Goal: Task Accomplishment & Management: Use online tool/utility

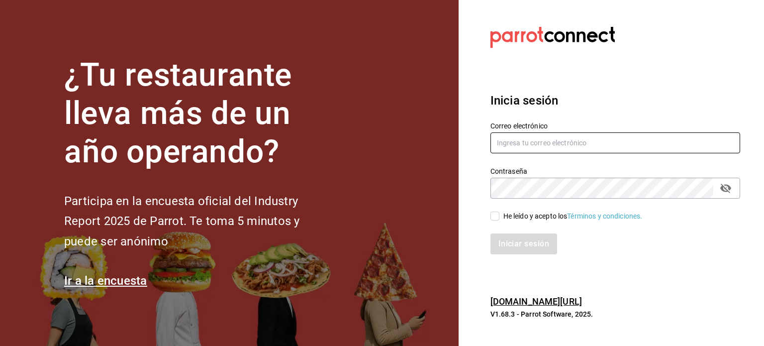
type input "[EMAIL_ADDRESS][DOMAIN_NAME]"
click at [497, 214] on input "He leído y acepto los Términos y condiciones." at bounding box center [494, 215] width 9 height 9
checkbox input "true"
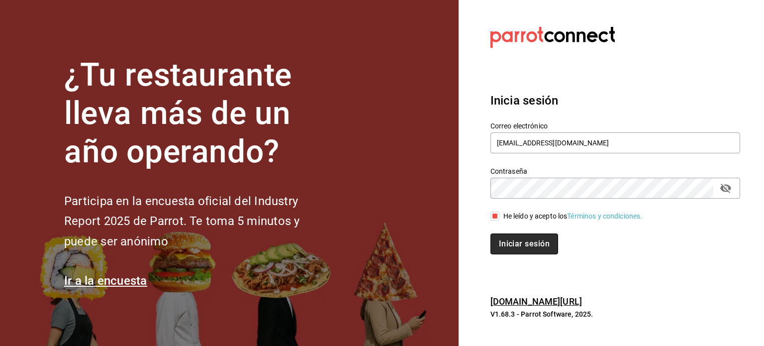
click at [516, 247] on button "Iniciar sesión" at bounding box center [524, 243] width 68 height 21
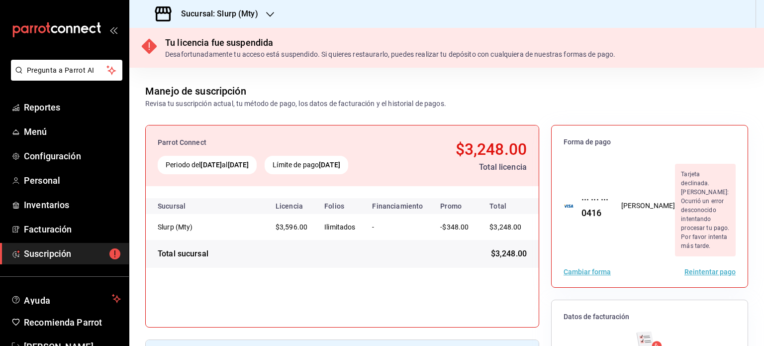
click at [267, 13] on icon "button" at bounding box center [270, 14] width 8 height 8
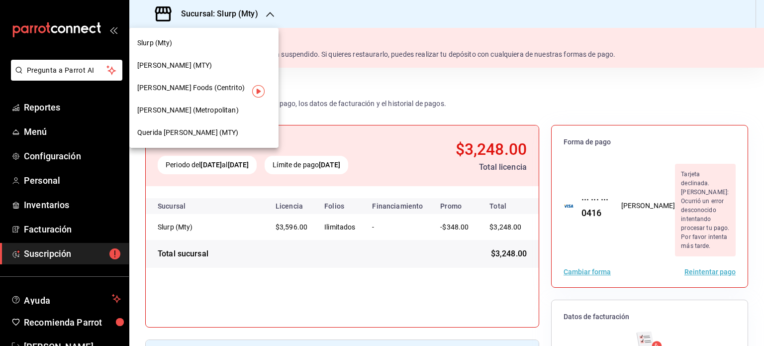
click at [200, 66] on div "Daisuke (MTY)" at bounding box center [203, 65] width 133 height 10
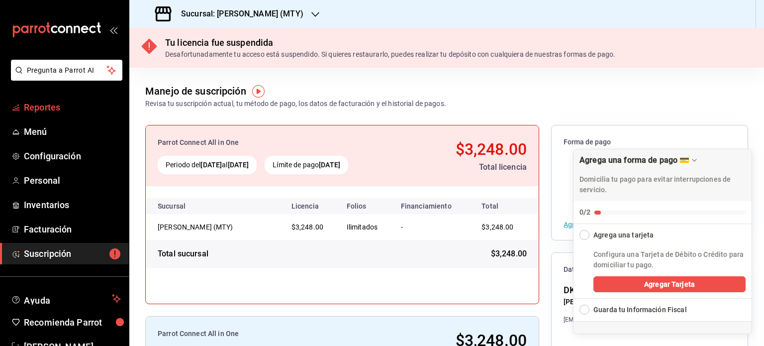
click at [34, 114] on link "Reportes" at bounding box center [64, 106] width 129 height 21
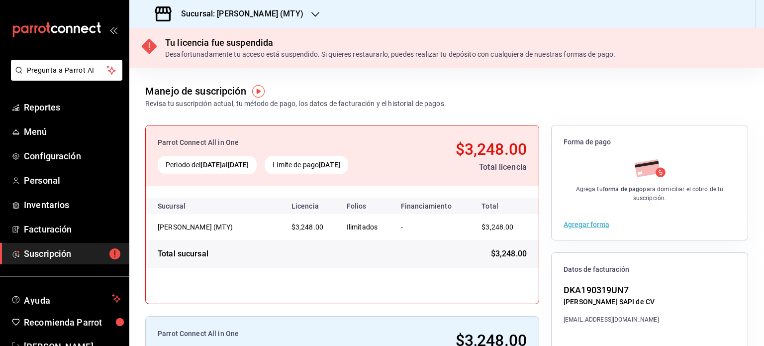
click at [308, 13] on div "Sucursal: Daisuke (MTY)" at bounding box center [446, 14] width 634 height 28
click at [271, 17] on div "Sucursal: Daisuke (MTY)" at bounding box center [230, 14] width 186 height 28
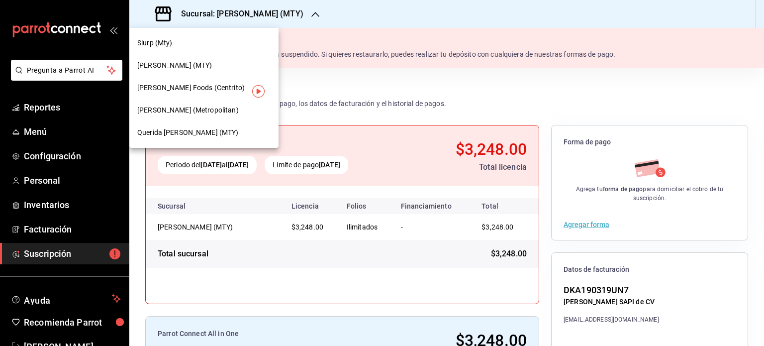
click at [188, 110] on span "Daisuke (Metropolitan)" at bounding box center [187, 110] width 101 height 10
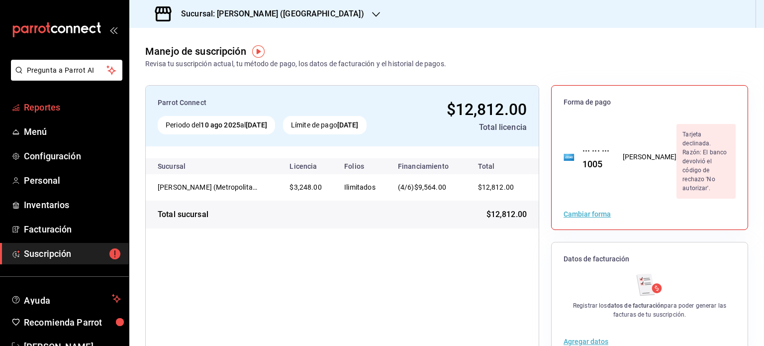
click at [84, 111] on span "Reportes" at bounding box center [72, 106] width 97 height 13
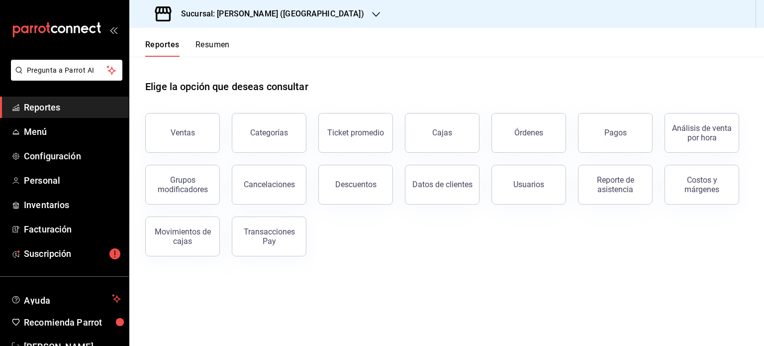
click at [220, 46] on button "Resumen" at bounding box center [212, 48] width 34 height 17
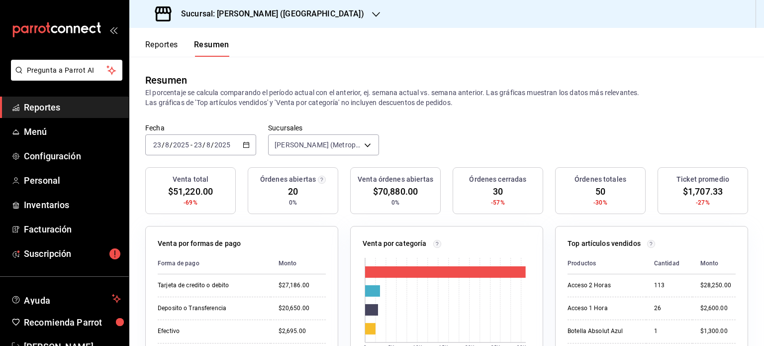
click at [372, 14] on icon "button" at bounding box center [376, 14] width 8 height 5
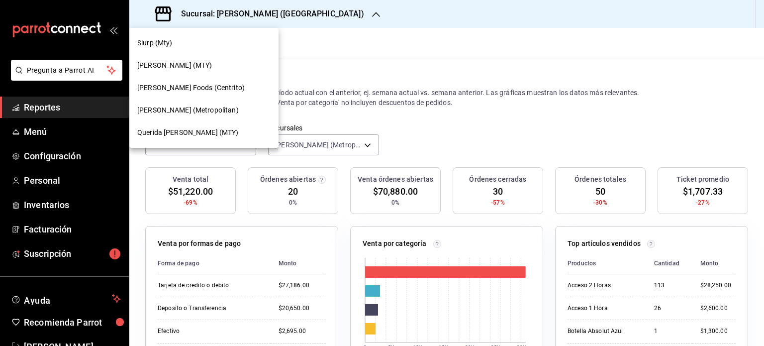
click at [194, 137] on span "Querida Adela (MTY)" at bounding box center [187, 132] width 101 height 10
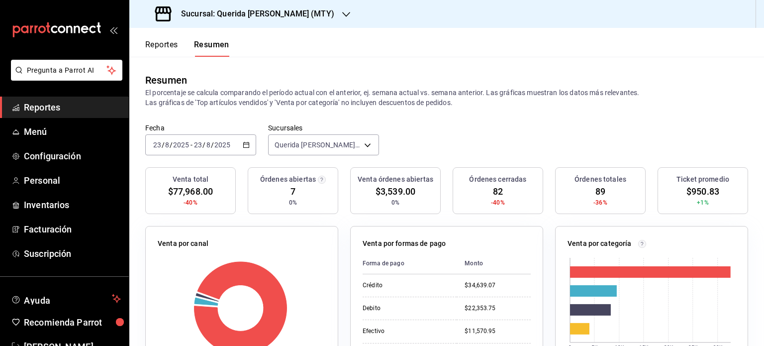
click at [342, 15] on icon "button" at bounding box center [346, 14] width 8 height 8
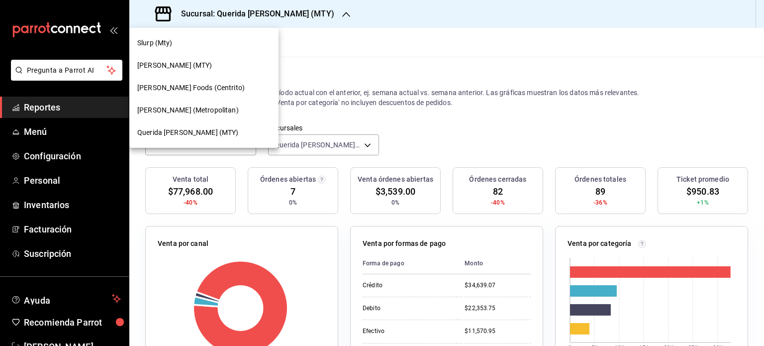
click at [212, 104] on div "Daisuke (Metropolitan)" at bounding box center [203, 110] width 149 height 22
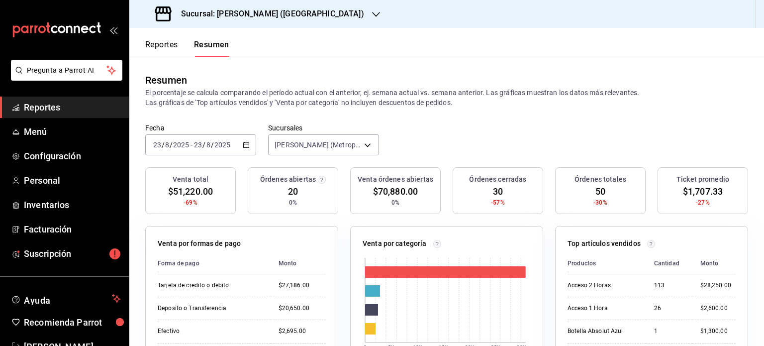
click at [239, 145] on div "2025-08-23 23 / 8 / 2025 - 2025-08-23 23 / 8 / 2025" at bounding box center [200, 144] width 111 height 21
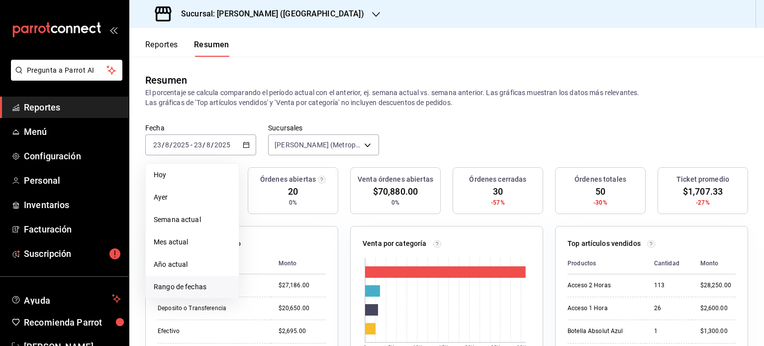
click at [168, 280] on li "Rango de fechas" at bounding box center [192, 286] width 93 height 22
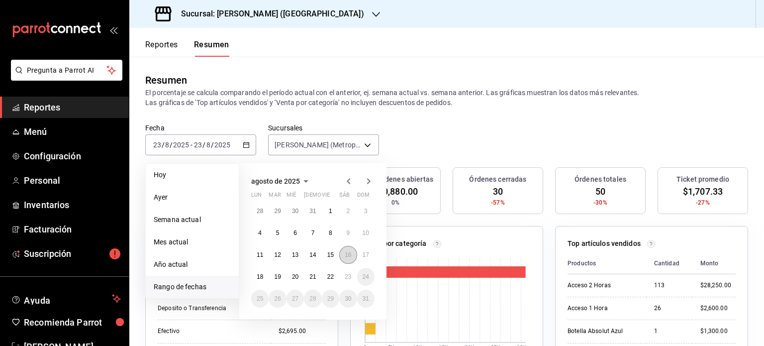
click at [343, 256] on button "16" at bounding box center [347, 255] width 17 height 18
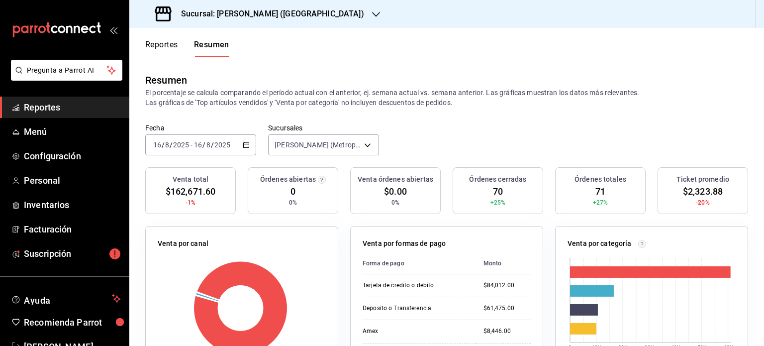
click at [246, 141] on div "2025-08-16 16 / 8 / 2025 - 2025-08-16 16 / 8 / 2025" at bounding box center [200, 144] width 111 height 21
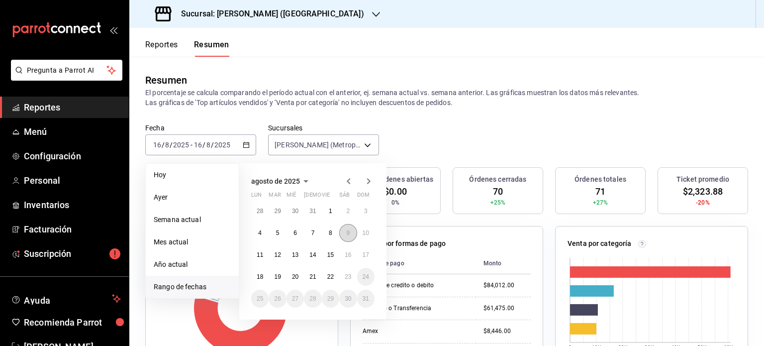
click at [347, 236] on button "9" at bounding box center [347, 233] width 17 height 18
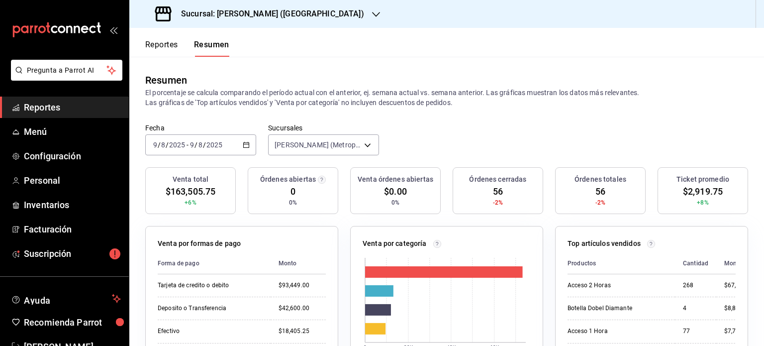
click at [247, 147] on \(Stroke\) "button" at bounding box center [246, 144] width 6 height 5
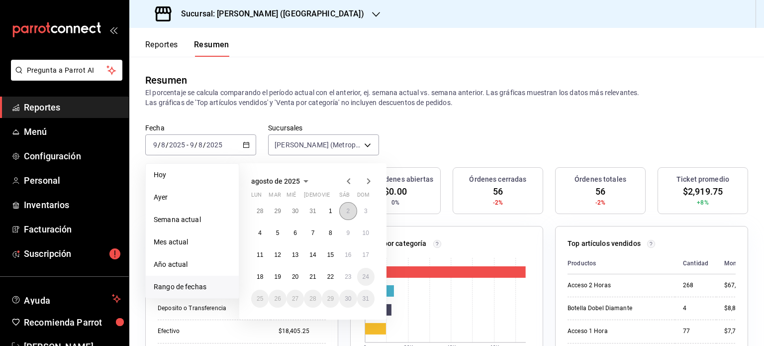
click at [344, 215] on button "2" at bounding box center [347, 211] width 17 height 18
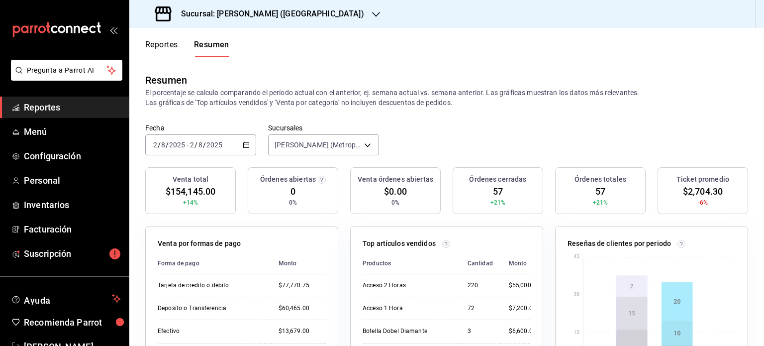
click at [237, 148] on div "2025-08-02 2 / 8 / 2025 - 2025-08-02 2 / 8 / 2025" at bounding box center [200, 144] width 111 height 21
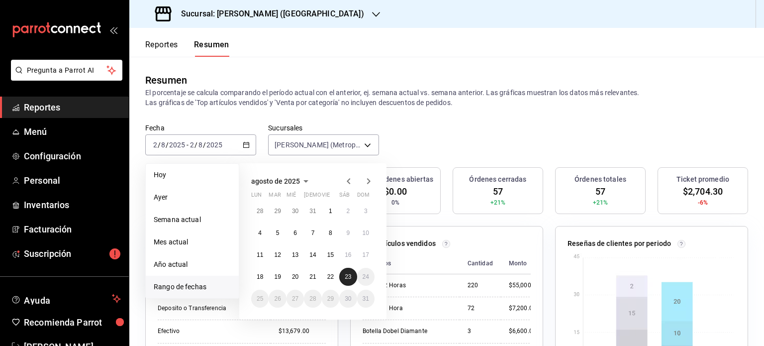
click at [346, 274] on abbr "23" at bounding box center [348, 276] width 6 height 7
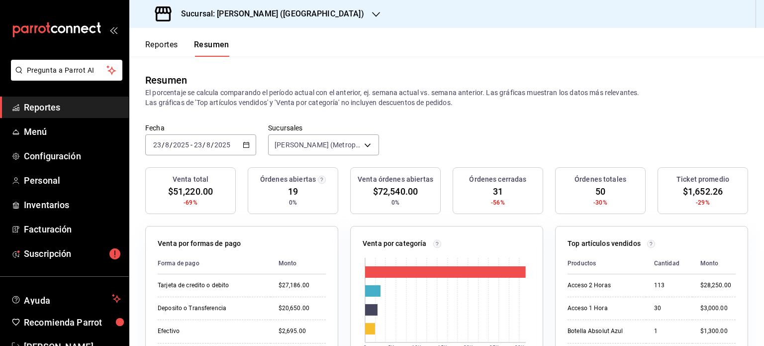
click at [244, 139] on div "2025-08-23 23 / 8 / 2025 - 2025-08-23 23 / 8 / 2025" at bounding box center [200, 144] width 111 height 21
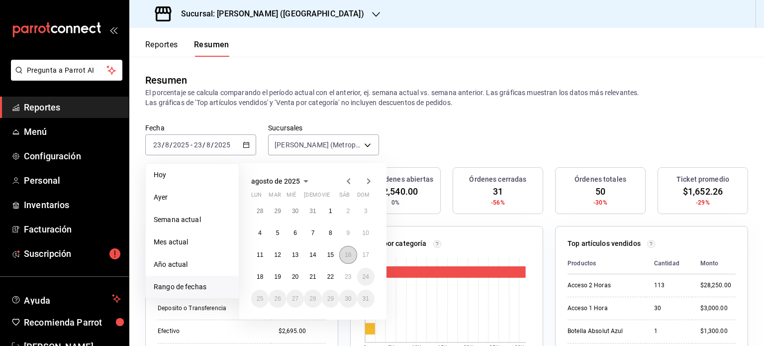
click at [348, 252] on abbr "16" at bounding box center [348, 254] width 6 height 7
